Goal: Task Accomplishment & Management: Manage account settings

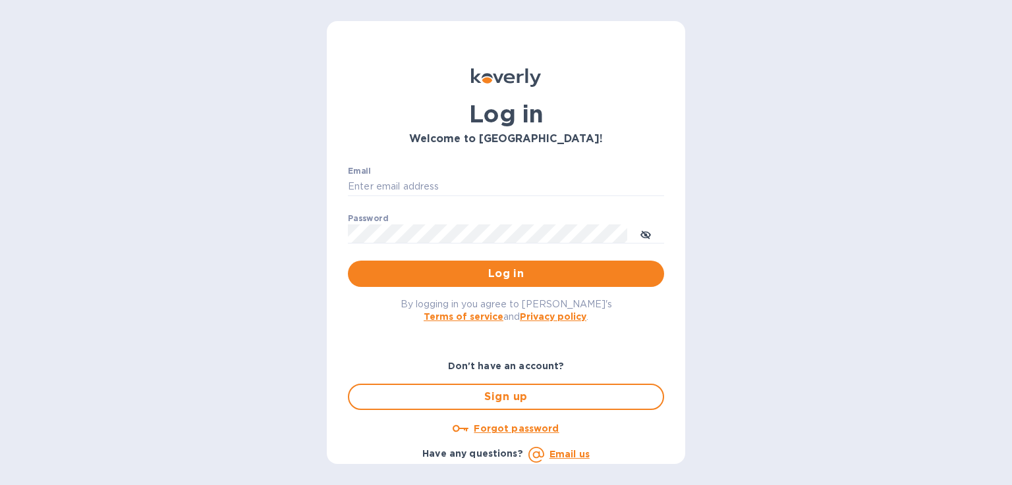
click at [398, 184] on input "Email" at bounding box center [506, 187] width 316 height 20
type input "valerie@tfilabs.com"
click at [645, 236] on icon "toggle password visibility" at bounding box center [645, 235] width 11 height 11
click at [645, 236] on icon "toggle password visibility" at bounding box center [645, 235] width 3 height 3
click at [642, 238] on icon "toggle password visibility" at bounding box center [645, 235] width 11 height 11
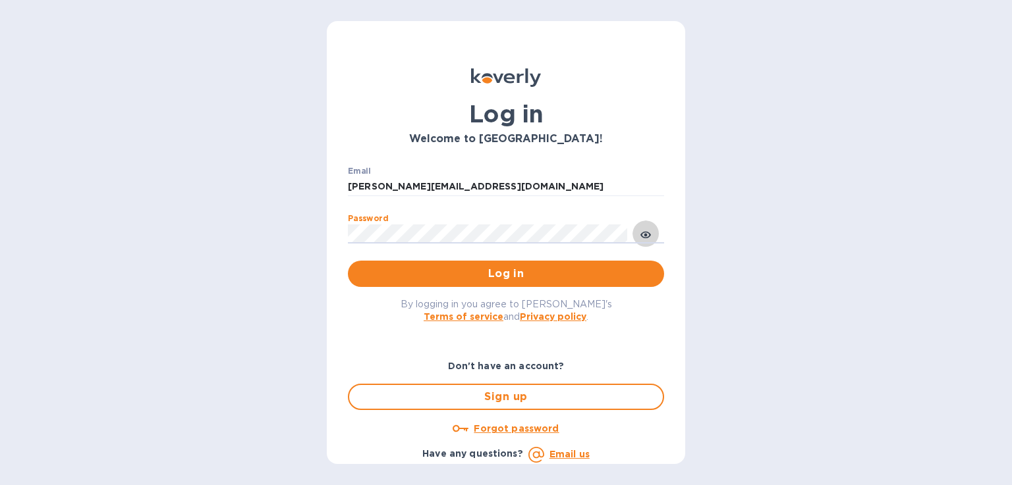
click at [642, 234] on icon "toggle password visibility" at bounding box center [645, 235] width 11 height 7
click at [578, 269] on span "Log in" at bounding box center [505, 274] width 295 height 16
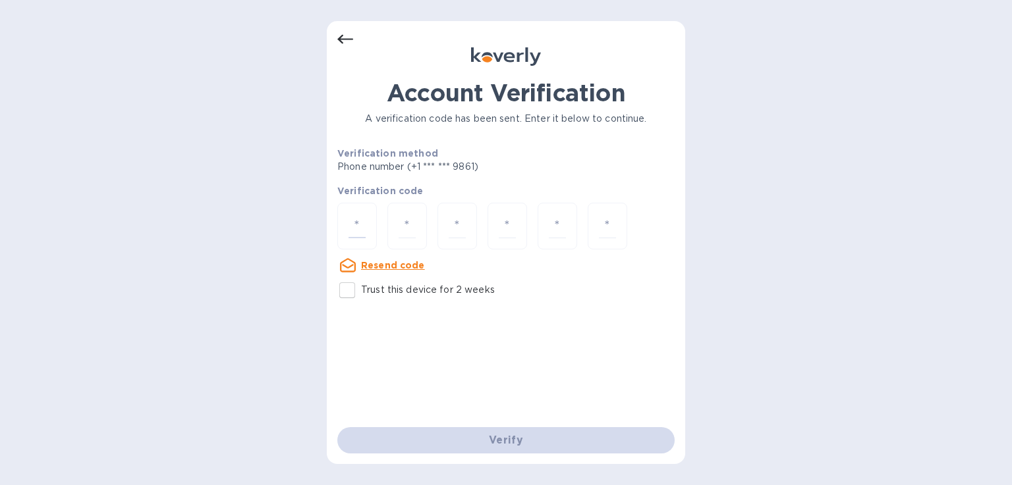
click at [364, 222] on input "number" at bounding box center [356, 226] width 17 height 24
type input "5"
type input "9"
type input "5"
type input "4"
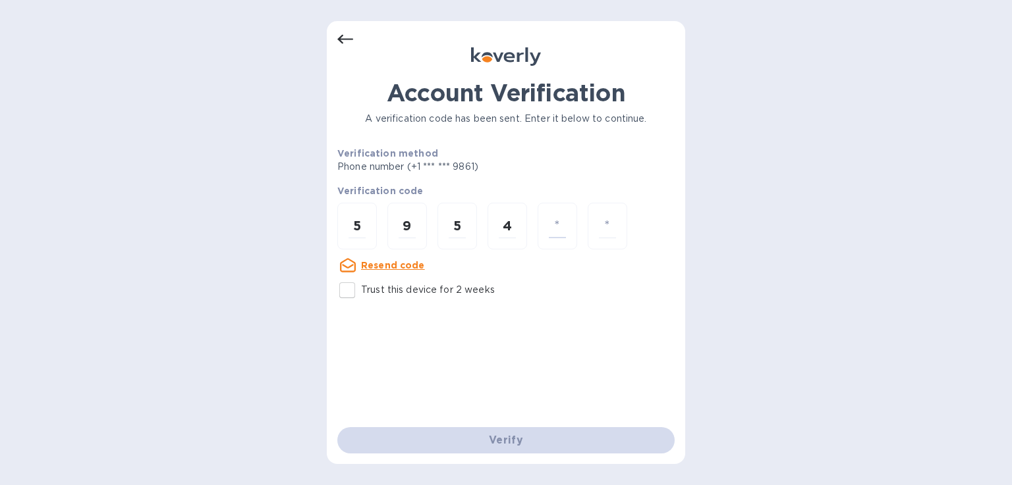
type input "5"
type input "2"
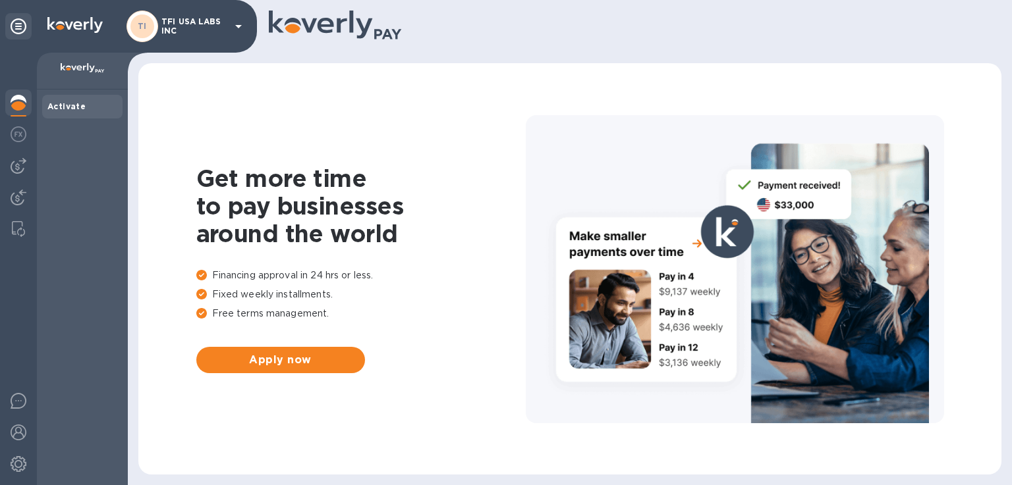
click at [19, 175] on div at bounding box center [18, 166] width 26 height 26
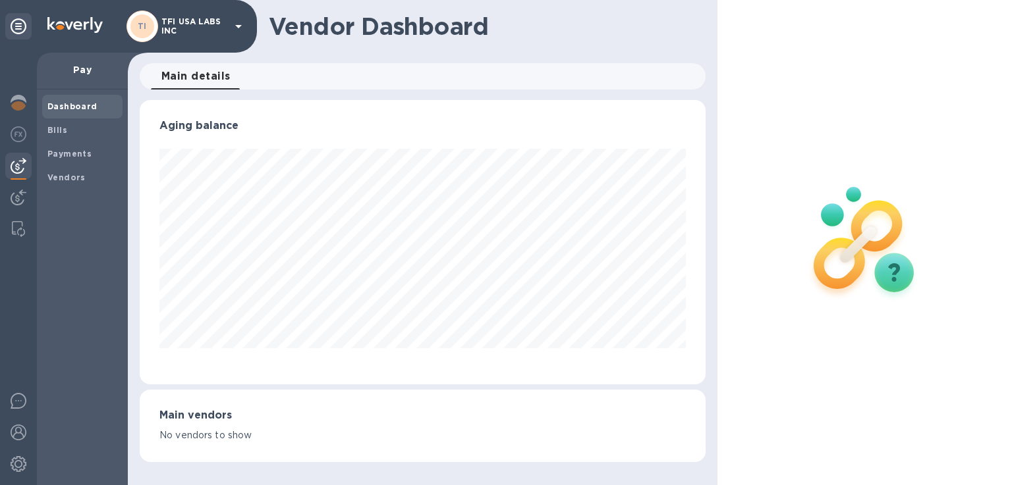
scroll to position [284, 565]
click at [66, 133] on span "Bills" at bounding box center [82, 130] width 70 height 13
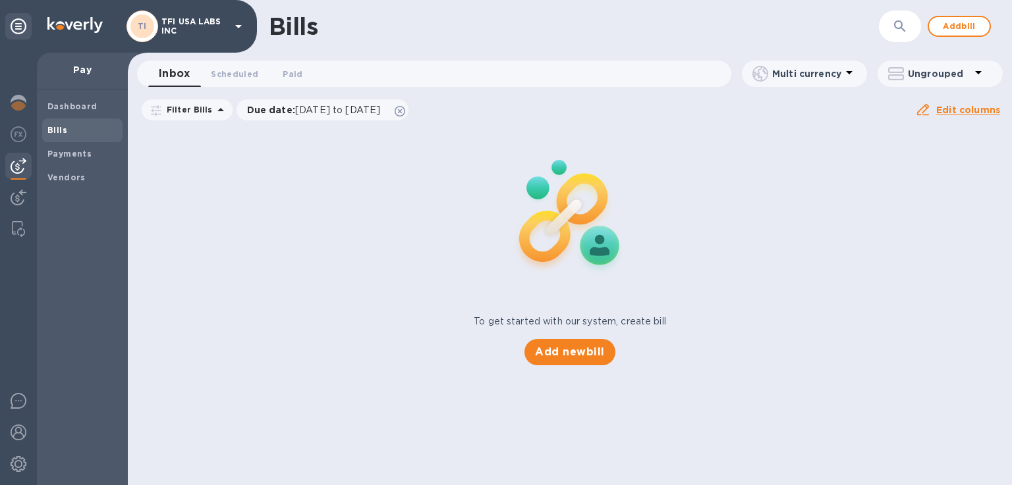
click at [969, 31] on span "Add bill" at bounding box center [959, 26] width 40 height 16
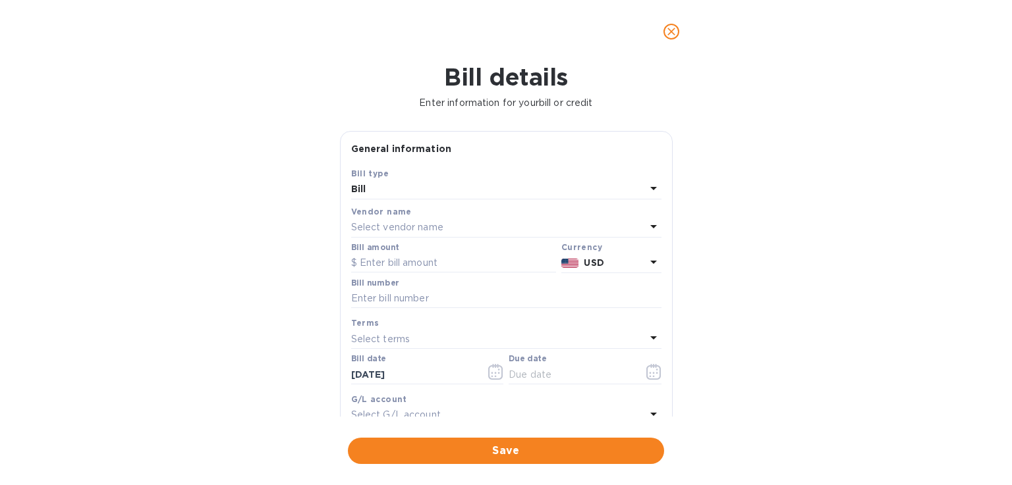
click at [438, 217] on div "Vendor name" at bounding box center [506, 212] width 310 height 14
click at [437, 220] on div "Select vendor name" at bounding box center [498, 228] width 294 height 18
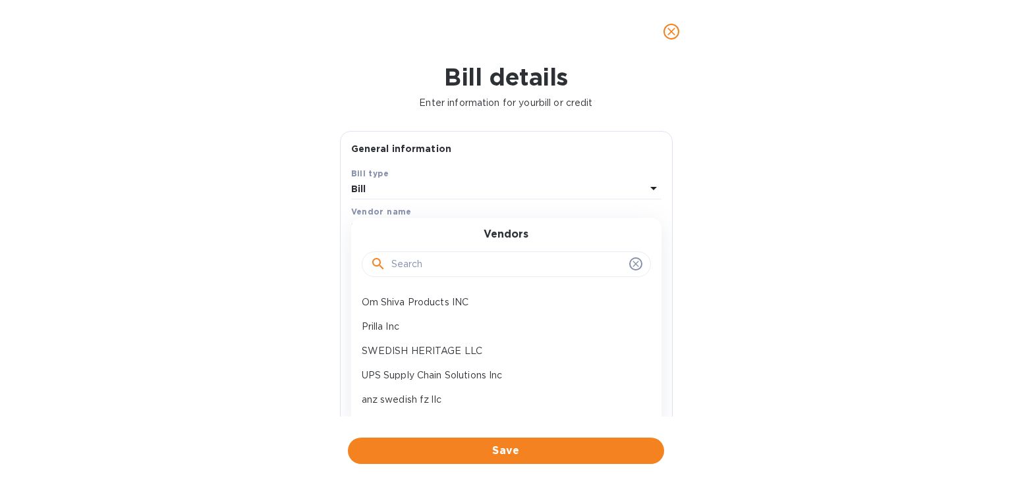
scroll to position [132, 0]
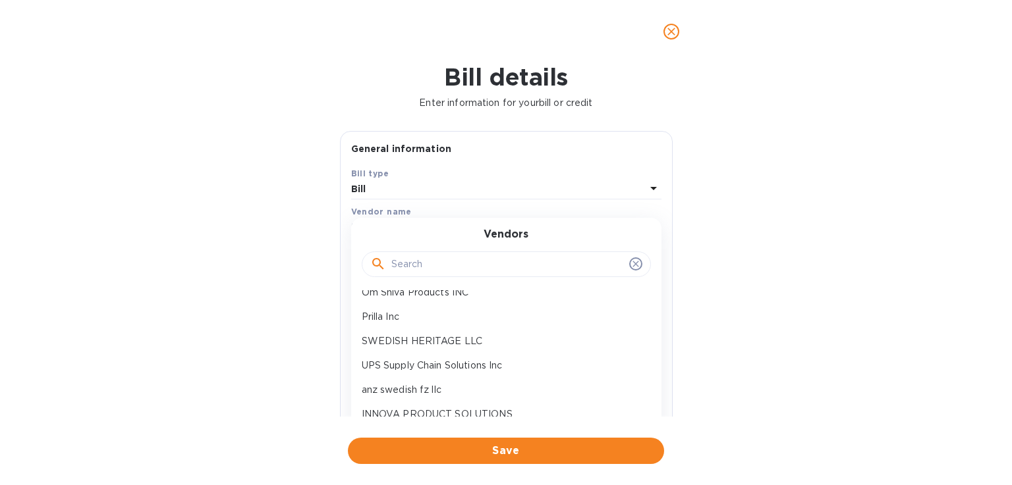
click at [406, 317] on p "Prilla Inc" at bounding box center [501, 317] width 279 height 14
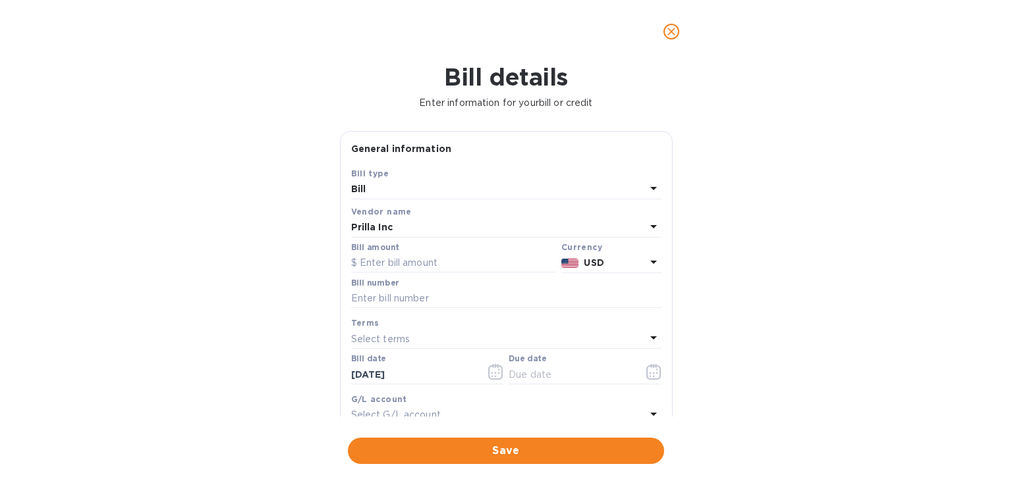
click at [390, 267] on input "text" at bounding box center [453, 264] width 205 height 20
type input "5,554.75"
click at [382, 296] on input "text" at bounding box center [506, 299] width 310 height 20
type input "1028, 1029"
click at [646, 371] on icon "button" at bounding box center [653, 372] width 15 height 16
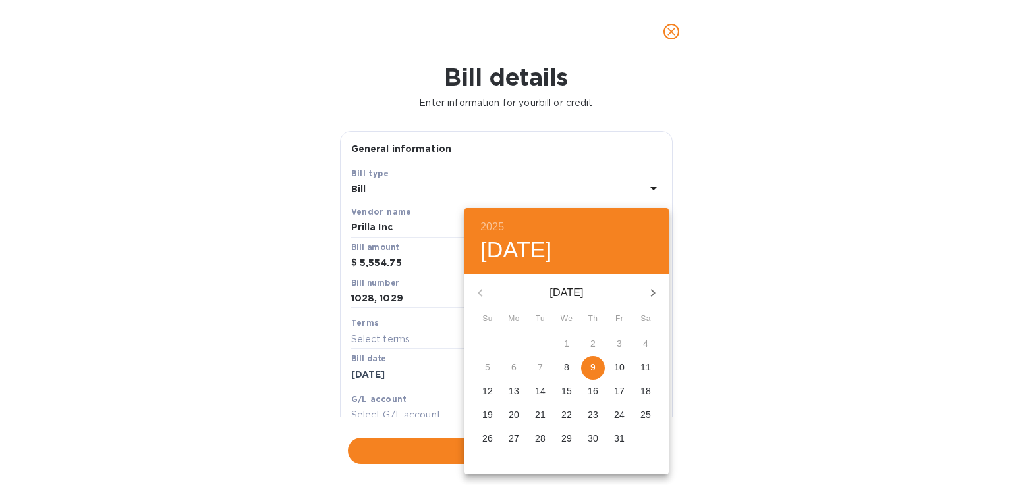
click at [594, 371] on p "9" at bounding box center [592, 367] width 5 height 13
type input "[DATE]"
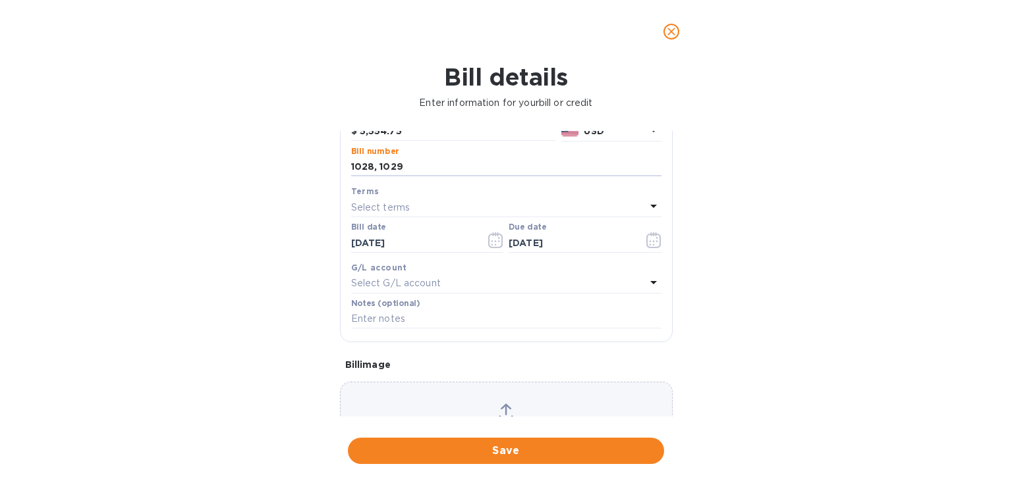
drag, startPoint x: 315, startPoint y: 165, endPoint x: 303, endPoint y: 162, distance: 12.8
click at [303, 164] on div "Bill details Enter information for your bill or credit General information Save…" at bounding box center [506, 274] width 1012 height 422
click at [379, 318] on input "text" at bounding box center [506, 320] width 310 height 20
paste input "1028, 1029"
type input "1028, 1029"
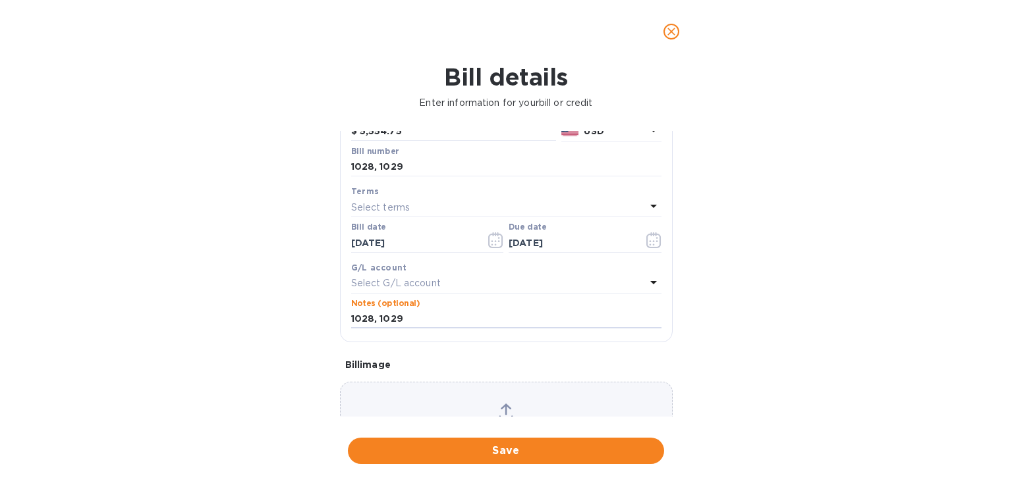
click at [472, 449] on span "Save" at bounding box center [505, 451] width 295 height 16
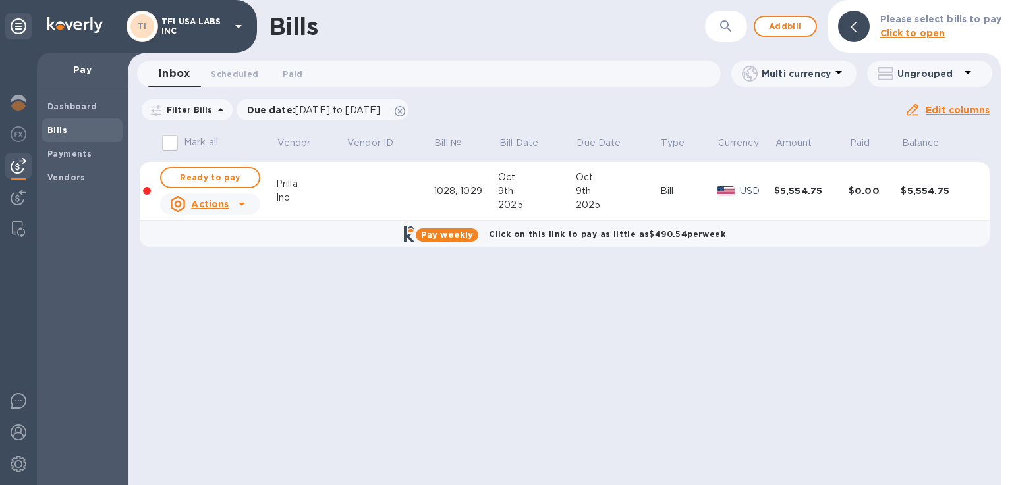
click at [211, 176] on span "Ready to pay" at bounding box center [210, 178] width 76 height 16
checkbox input "true"
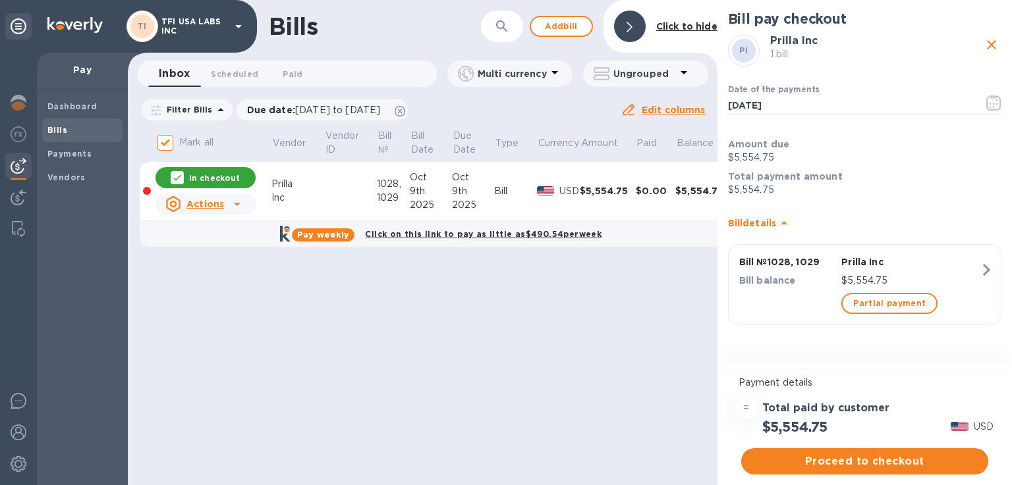
click at [794, 455] on span "Proceed to checkout" at bounding box center [864, 462] width 226 height 16
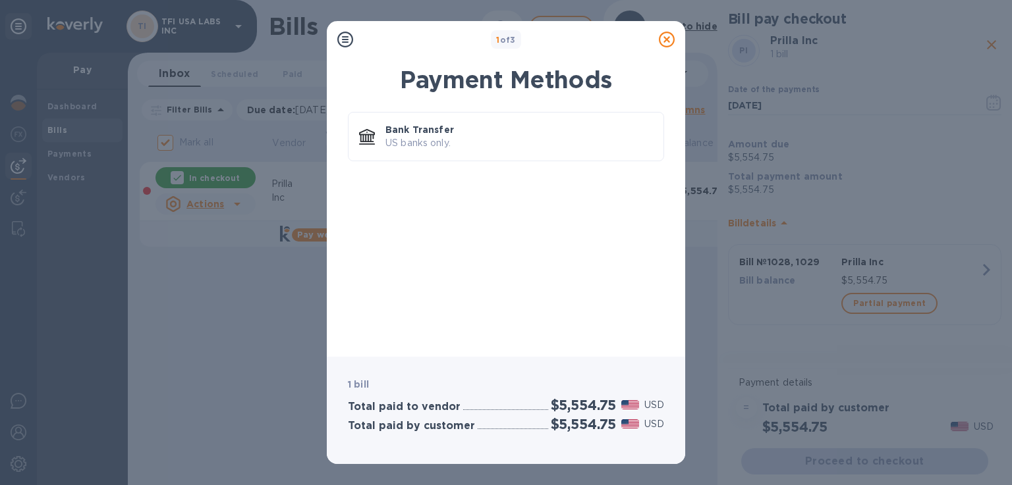
click at [398, 136] on p "Bank Transfer" at bounding box center [518, 129] width 267 height 13
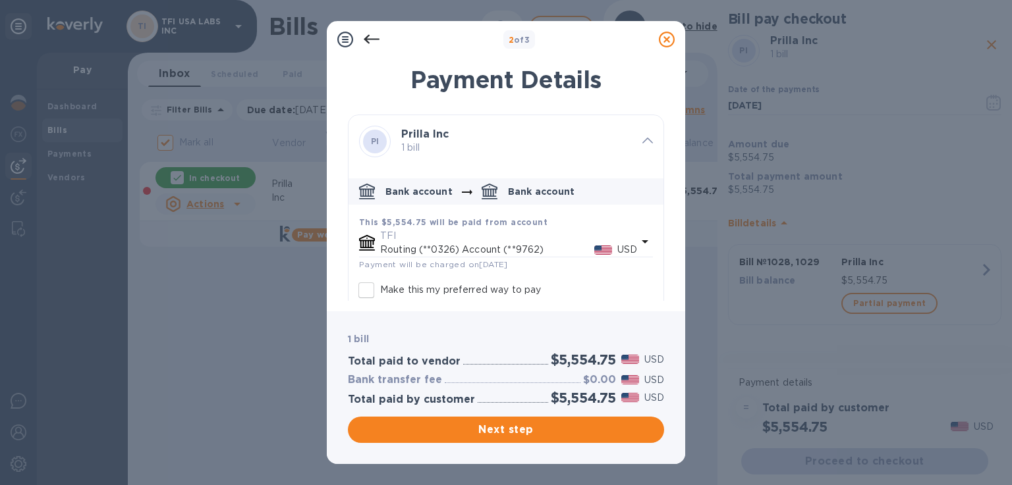
click at [564, 248] on p "Routing (**0326) Account (**9762)" at bounding box center [487, 250] width 214 height 14
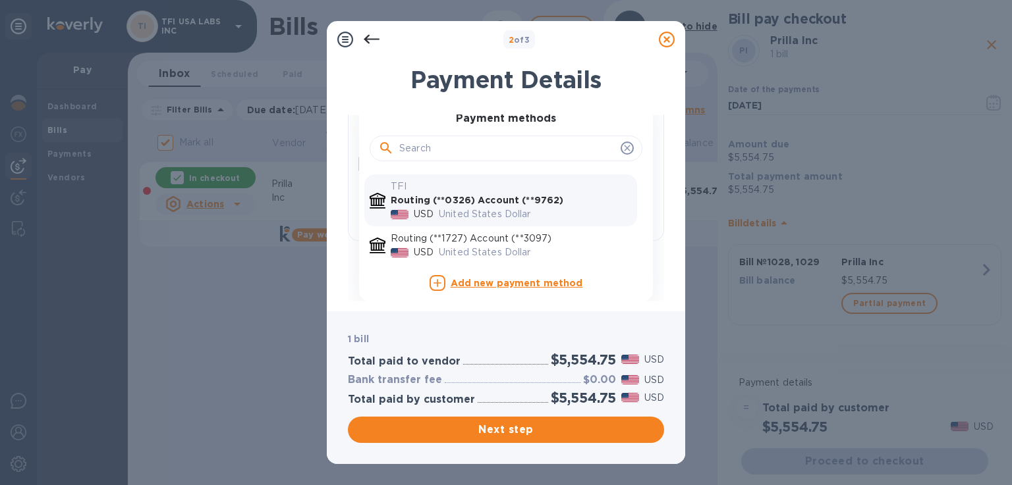
click at [508, 246] on p "United States Dollar" at bounding box center [535, 253] width 193 height 14
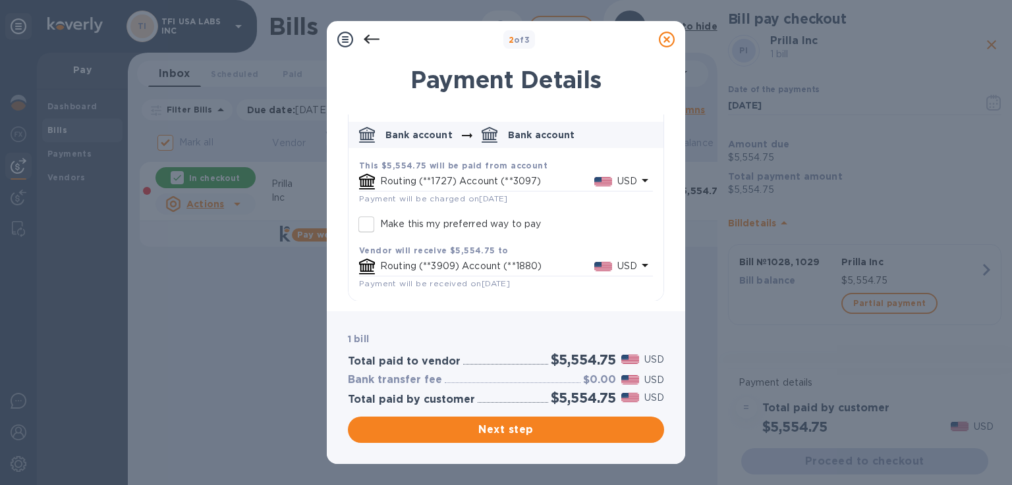
click at [462, 432] on span "Next step" at bounding box center [505, 430] width 295 height 16
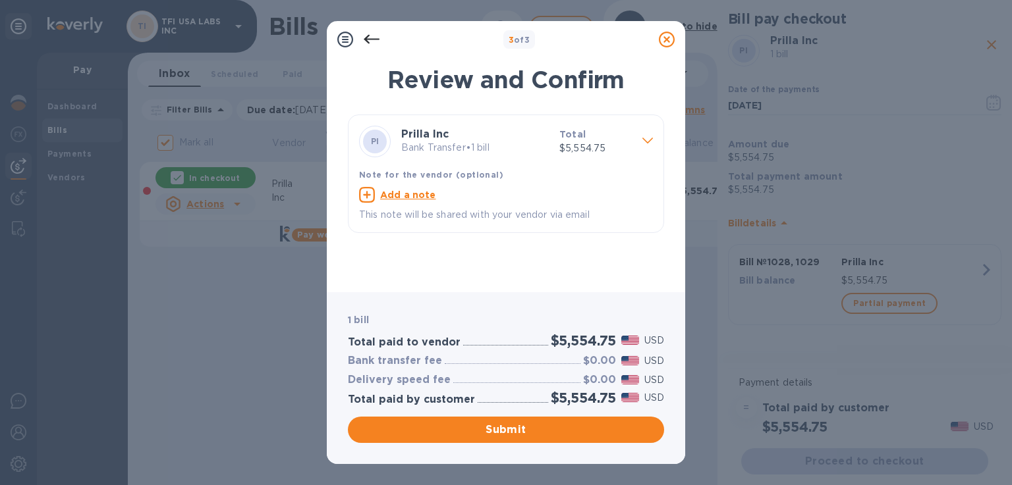
click at [406, 194] on u "Add a note" at bounding box center [408, 195] width 56 height 11
click at [404, 202] on div "x" at bounding box center [495, 197] width 273 height 20
paste textarea "1028, 1029"
type textarea "1028, 1029"
click at [475, 424] on span "Submit" at bounding box center [505, 430] width 295 height 16
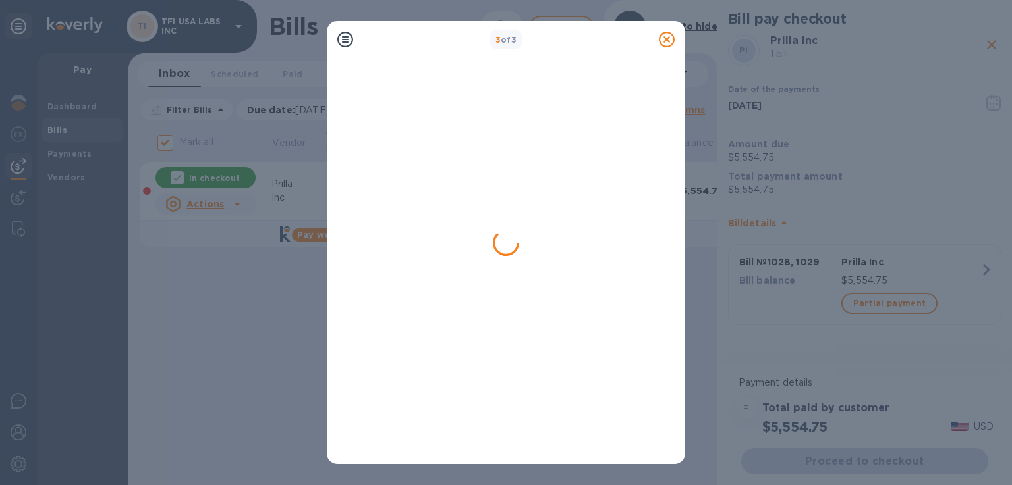
checkbox input "false"
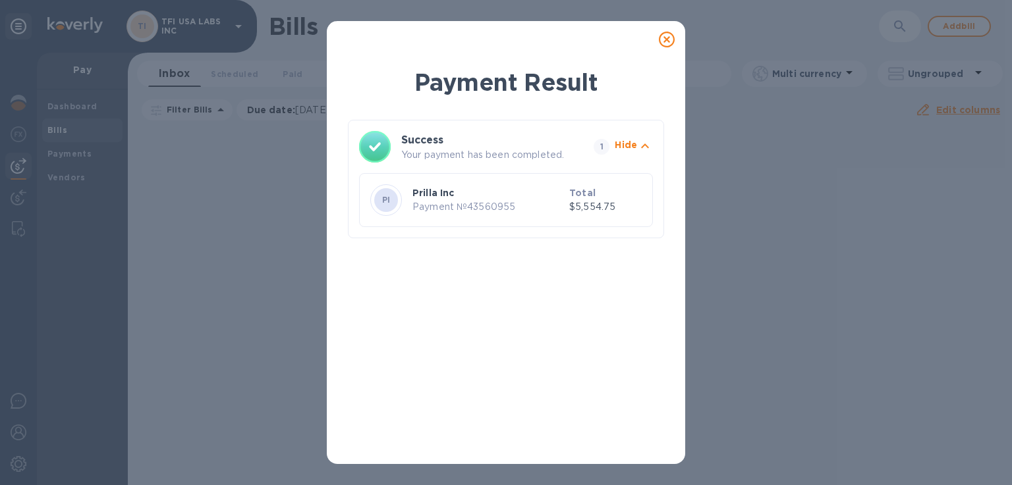
click at [662, 39] on icon at bounding box center [667, 40] width 16 height 16
